Goal: Information Seeking & Learning: Understand process/instructions

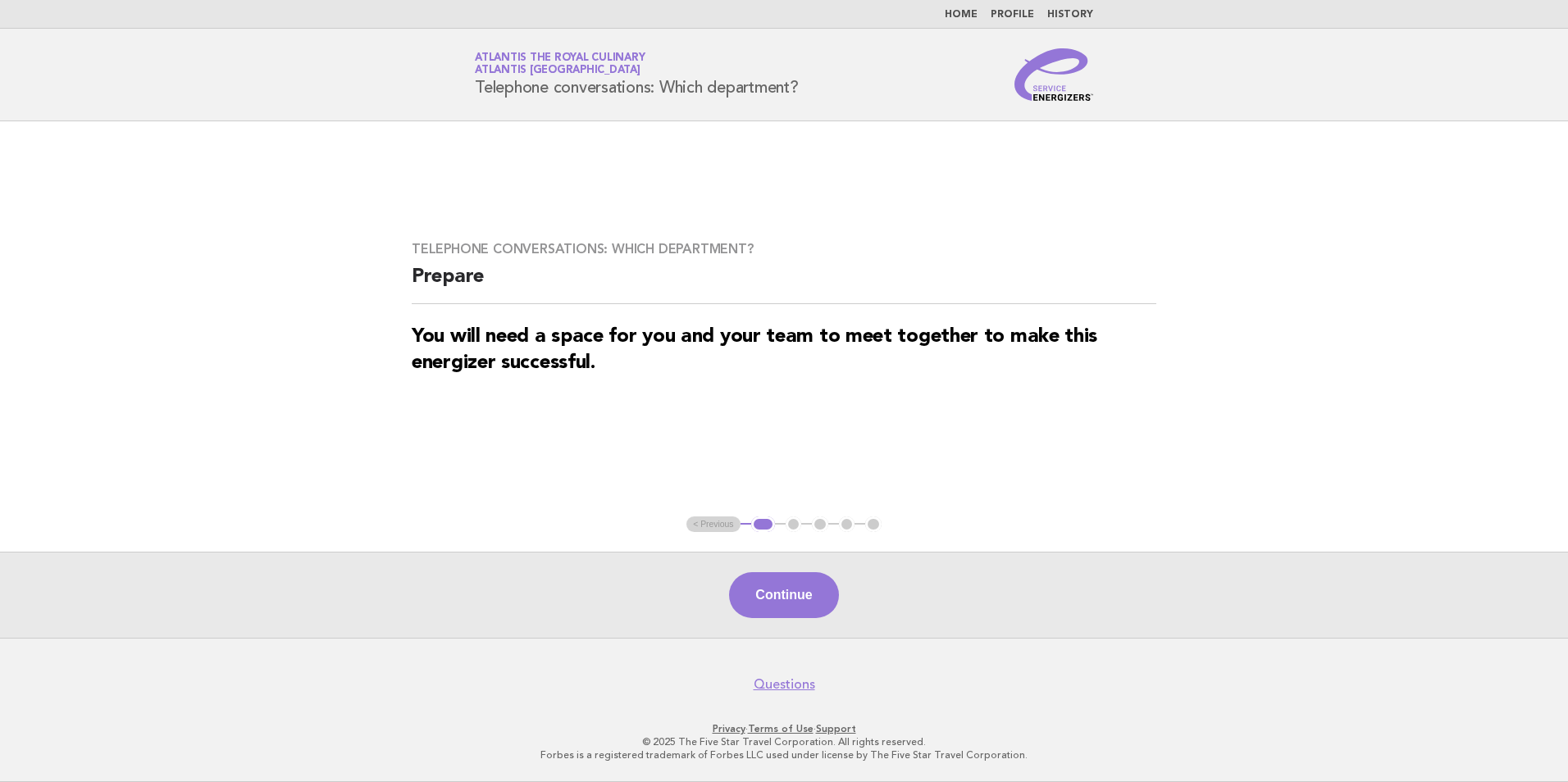
click at [954, 11] on link "Home" at bounding box center [961, 15] width 33 height 10
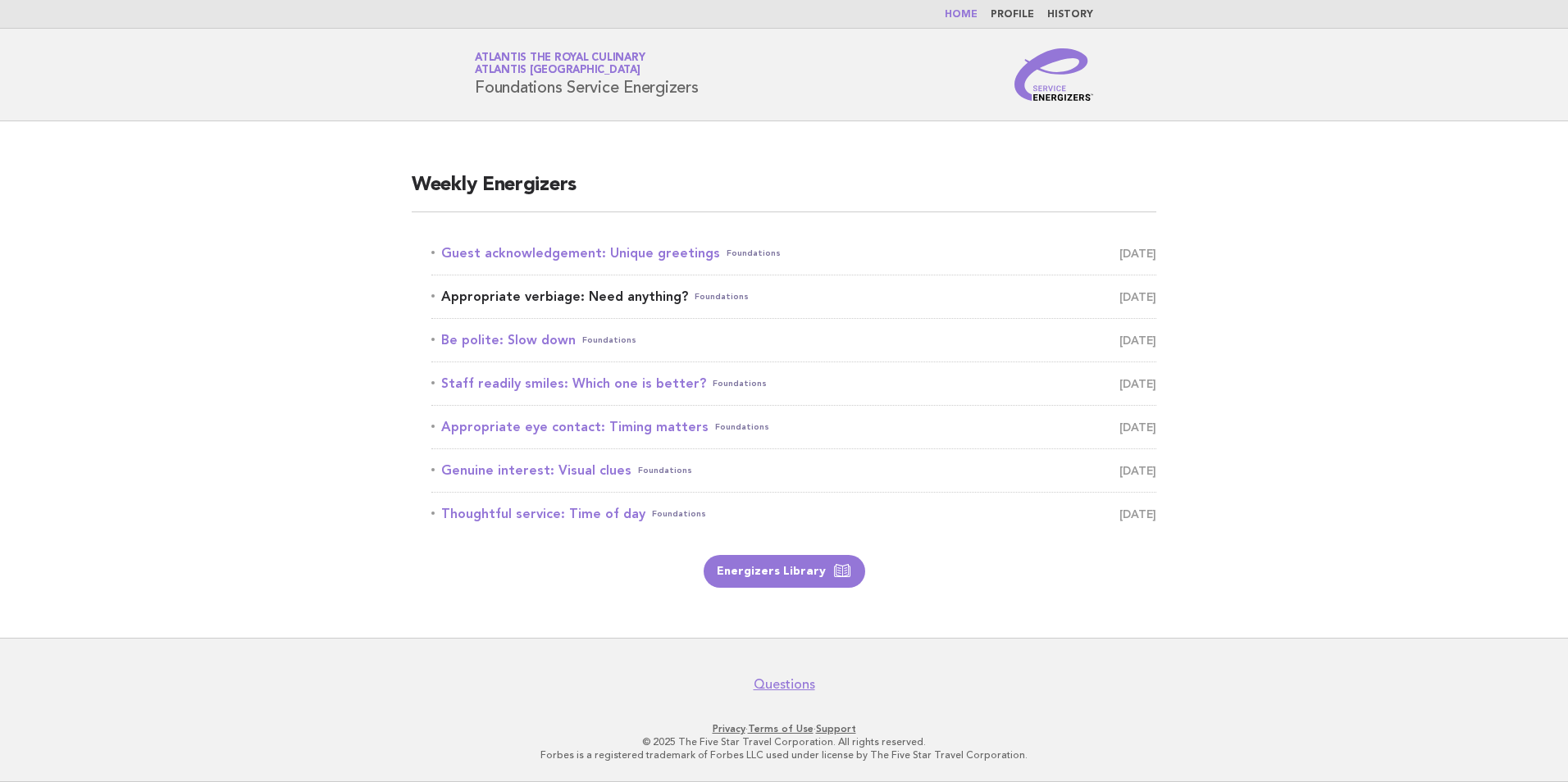
click at [634, 302] on link "Appropriate verbiage: Need anything? Foundations October 16" at bounding box center [793, 296] width 725 height 23
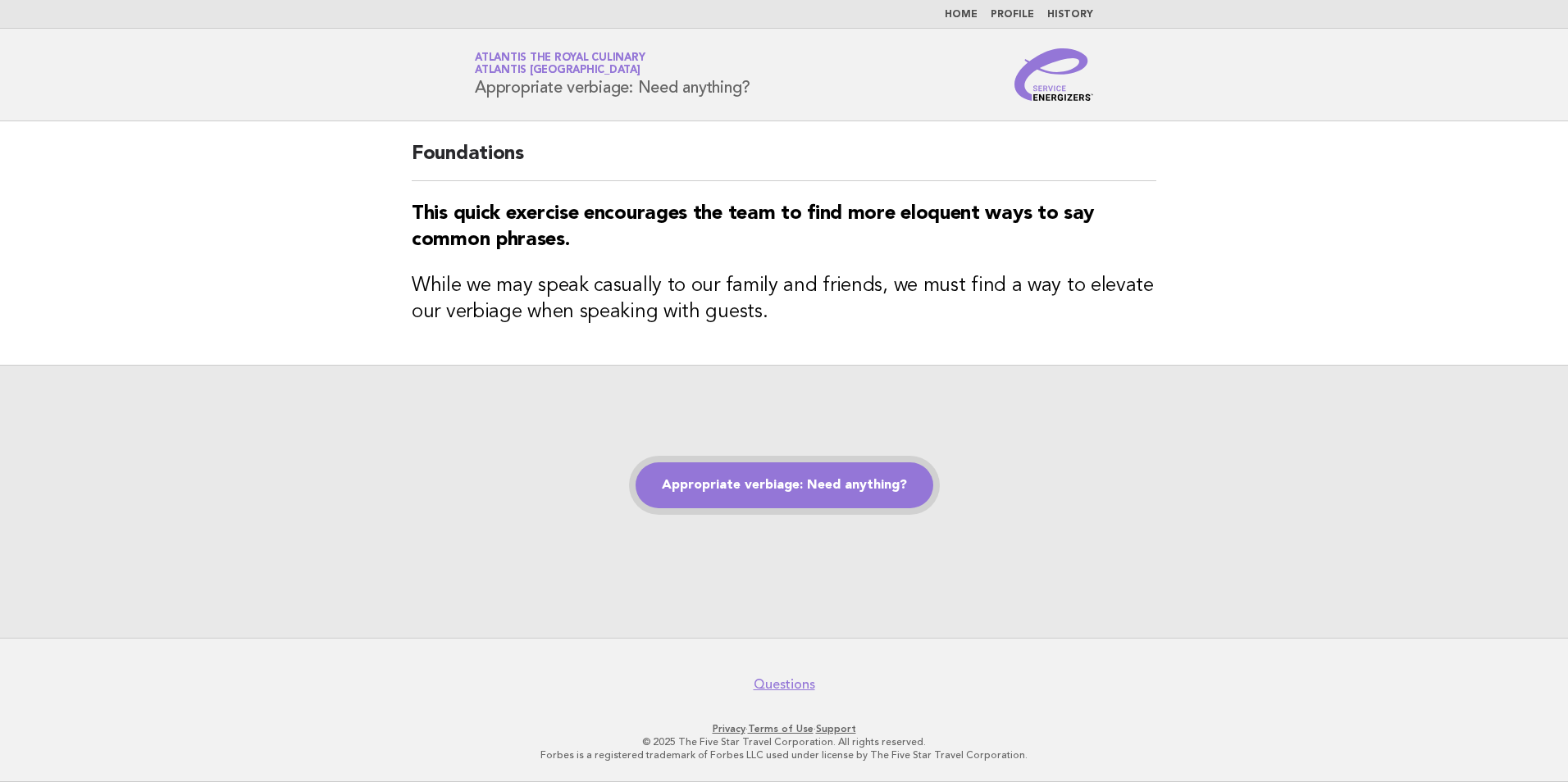
click at [780, 479] on link "Appropriate verbiage: Need anything?" at bounding box center [784, 485] width 298 height 46
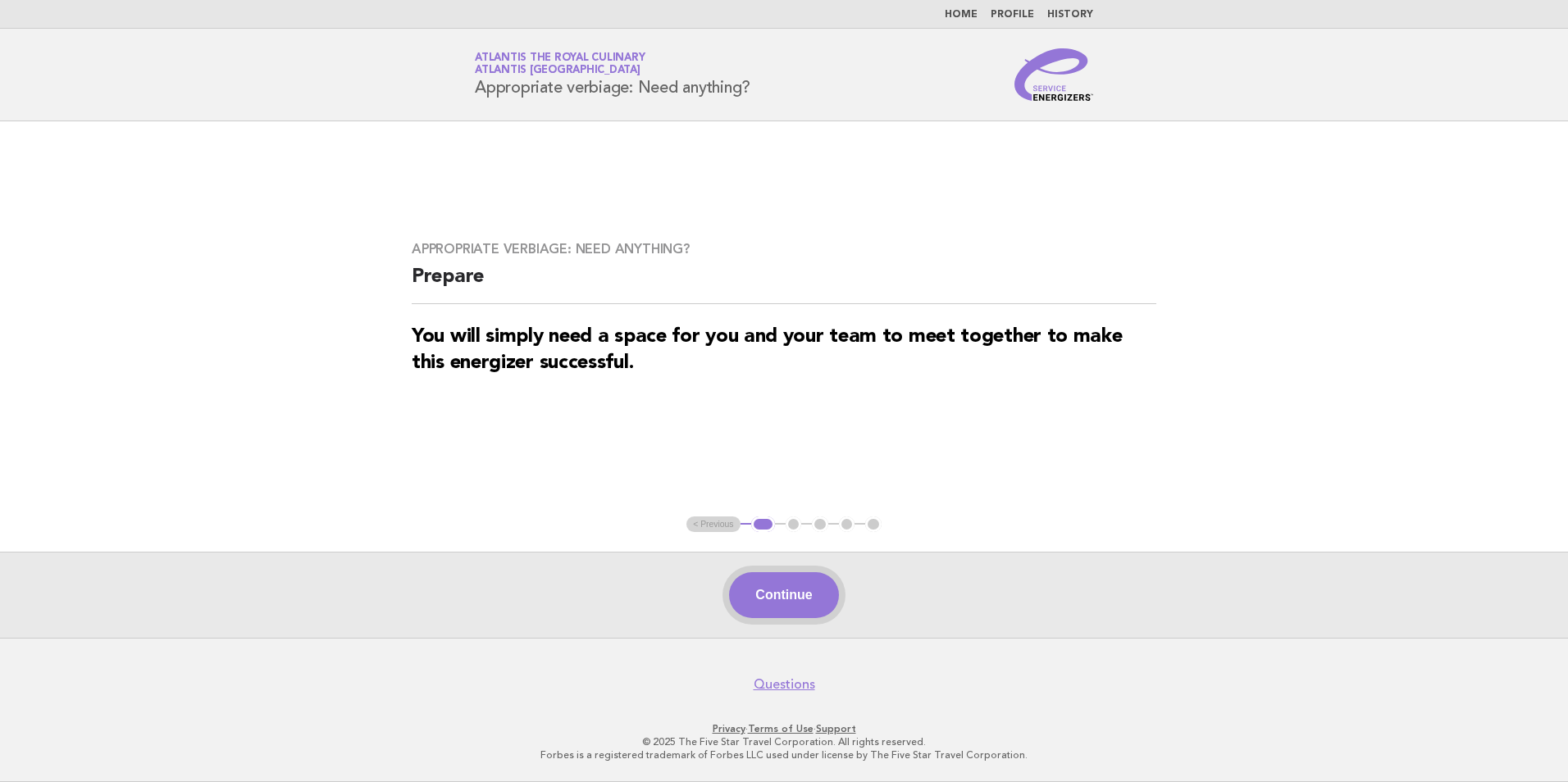
click at [763, 599] on button "Continue" at bounding box center [783, 595] width 109 height 46
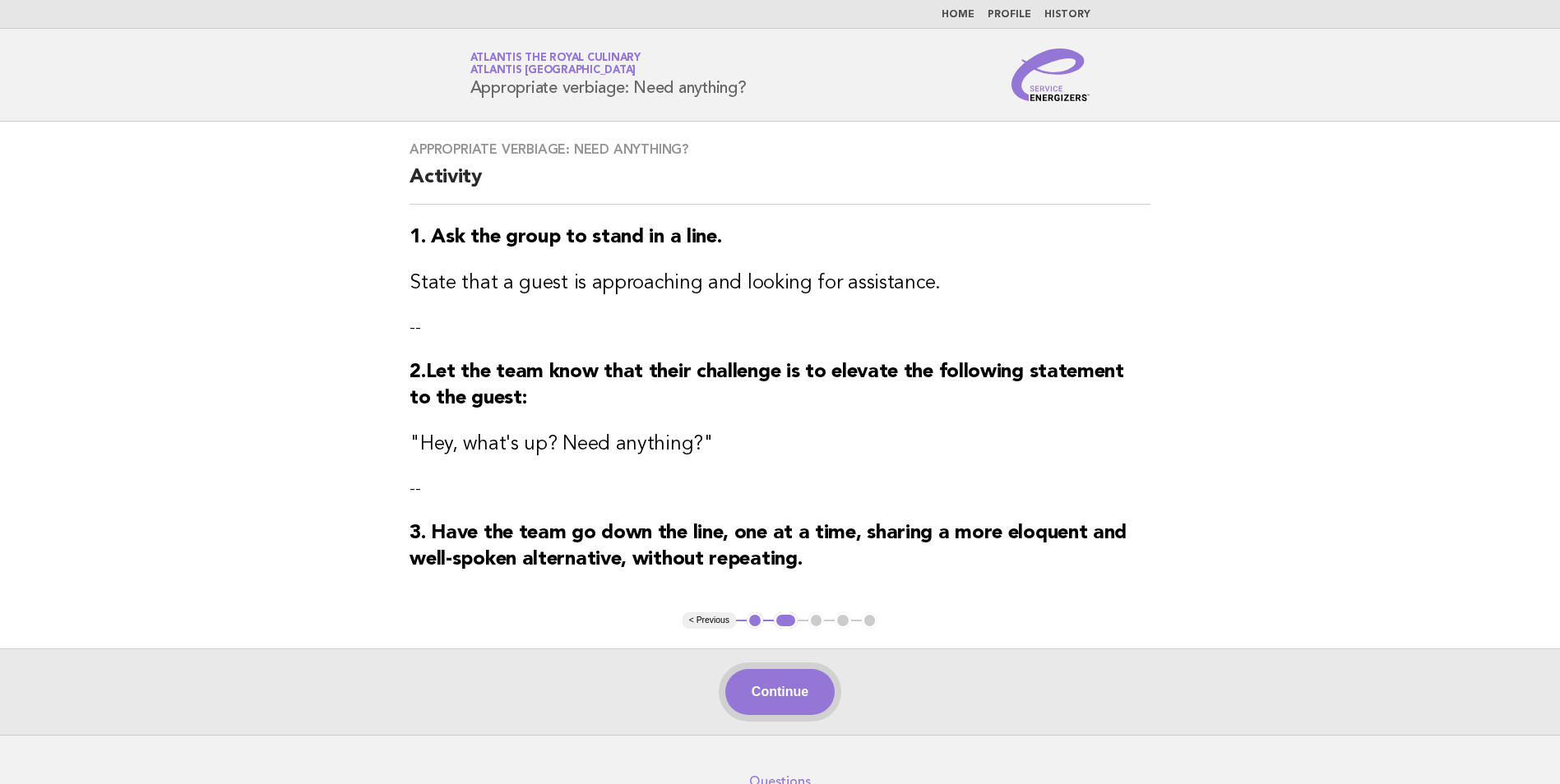
click at [794, 707] on button "Continue" at bounding box center [780, 692] width 110 height 46
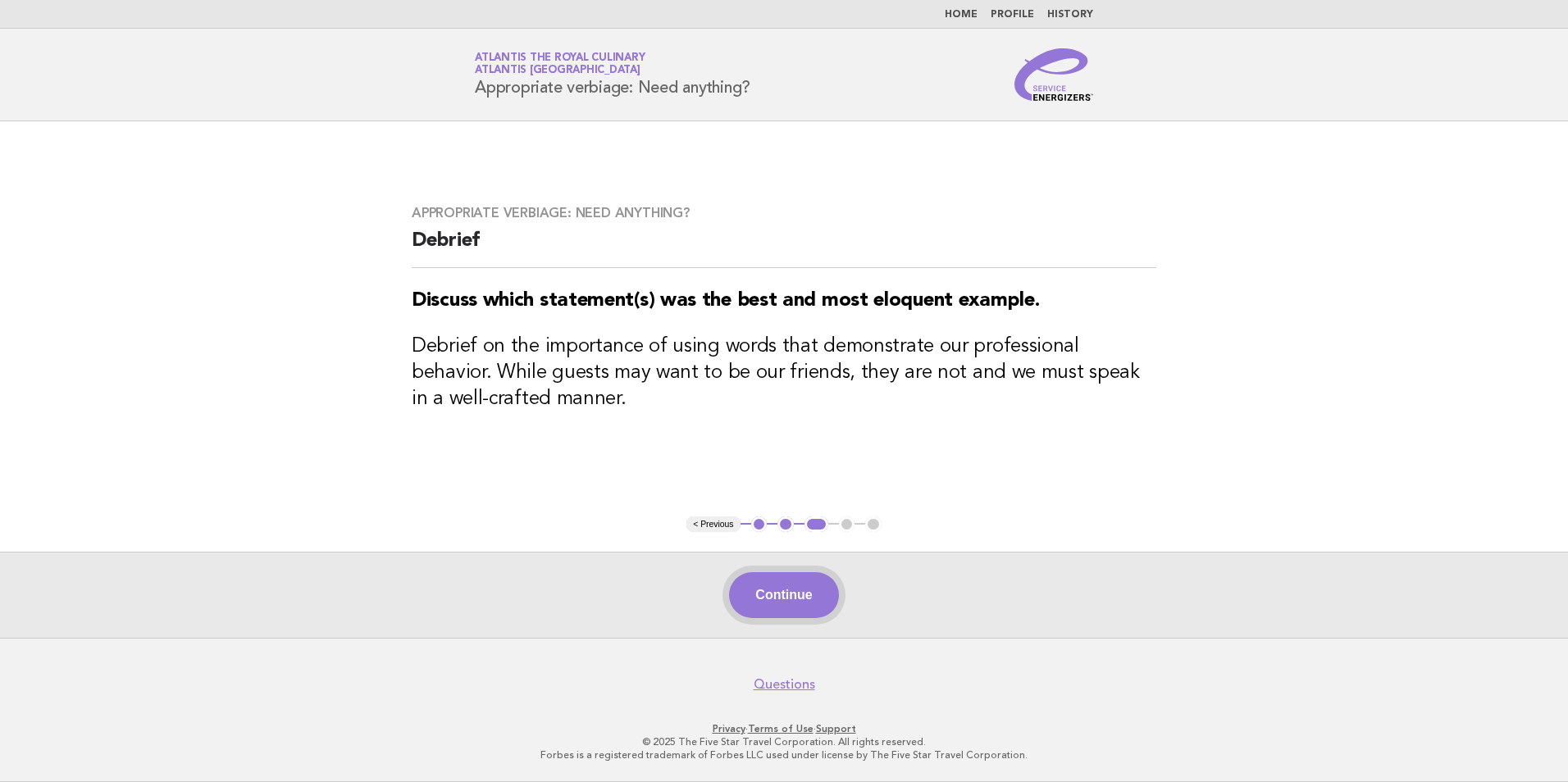
click at [742, 601] on button "Continue" at bounding box center [783, 595] width 109 height 46
